Goal: Information Seeking & Learning: Learn about a topic

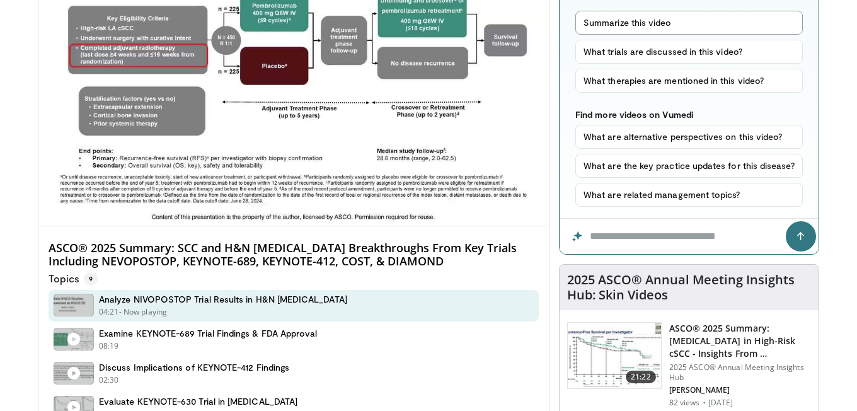
scroll to position [165, 0]
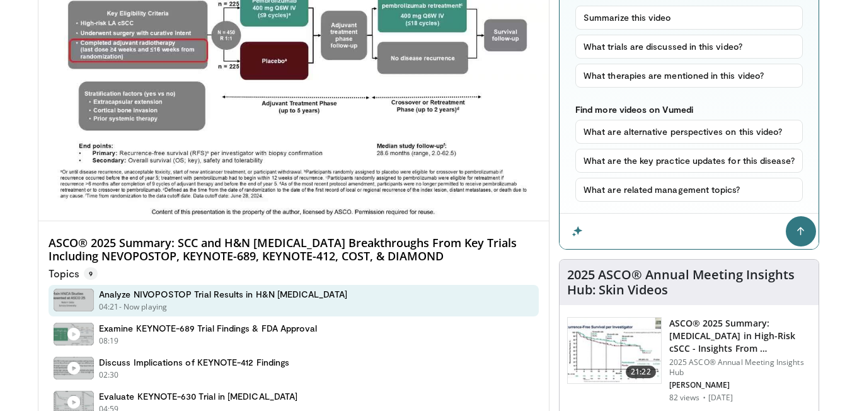
click at [623, 225] on input "Question for the AI" at bounding box center [689, 231] width 259 height 35
type input "**********"
click at [786, 216] on button "submit" at bounding box center [801, 231] width 30 height 30
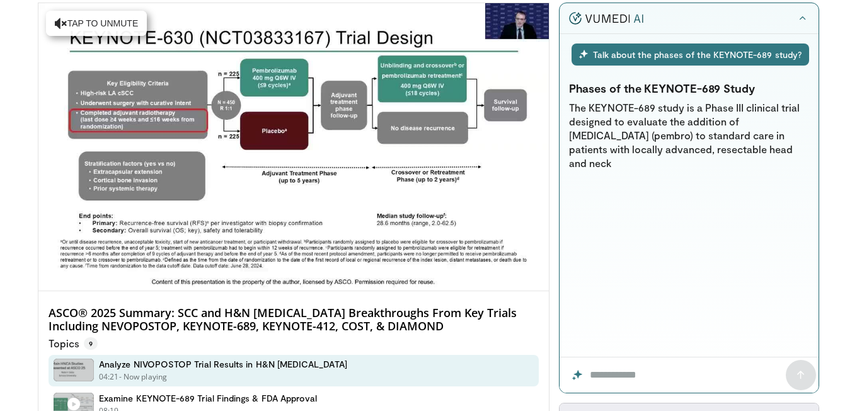
scroll to position [95, 0]
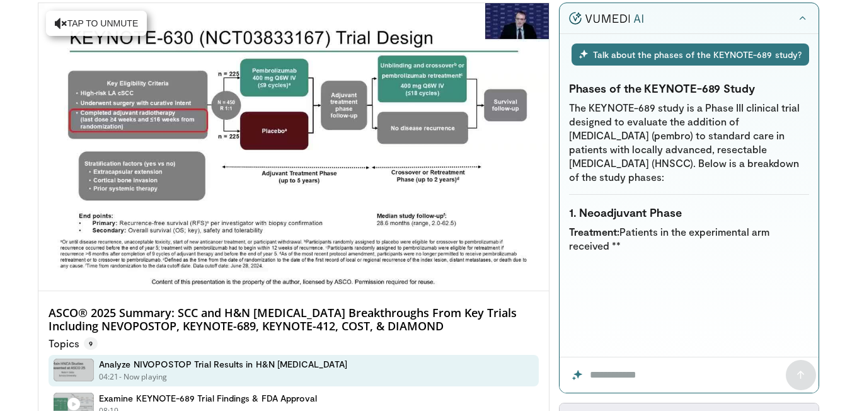
click at [605, 55] on div "Talk about the phases of the KEYNOTE-689 study?" at bounding box center [691, 54] width 238 height 22
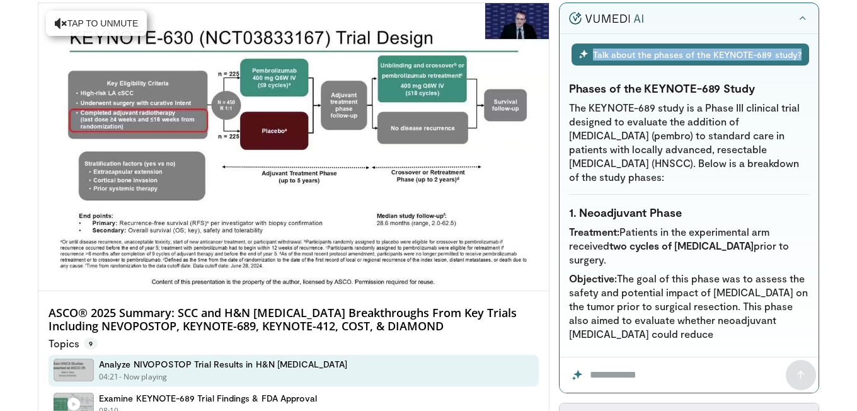
click at [802, 57] on div "Talk about the phases of the KEYNOTE-689 study?" at bounding box center [691, 54] width 238 height 22
copy div "Talk about the phases of the KEYNOTE-689 study?"
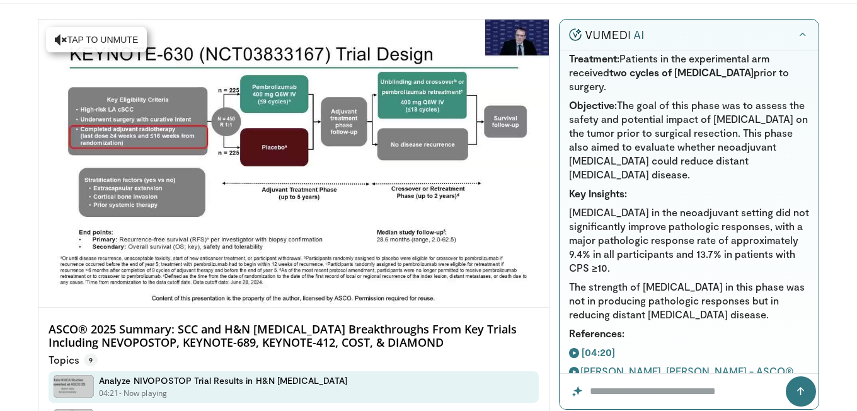
scroll to position [0, 0]
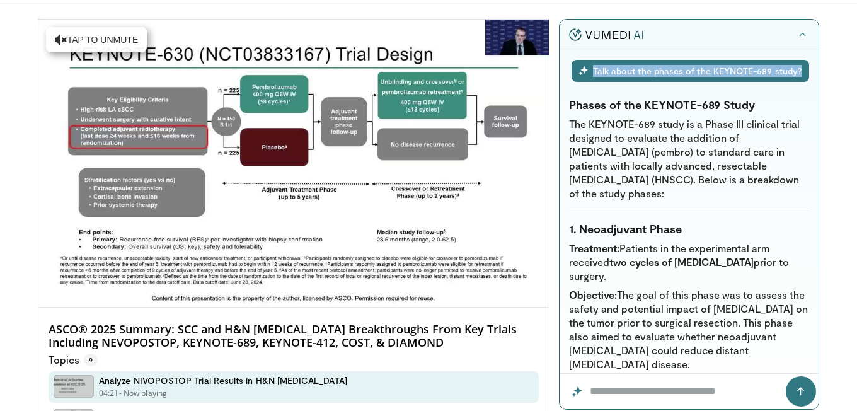
copy div "Talk about the phases of the KEYNOTE-689 study?"
